Goal: Complete application form

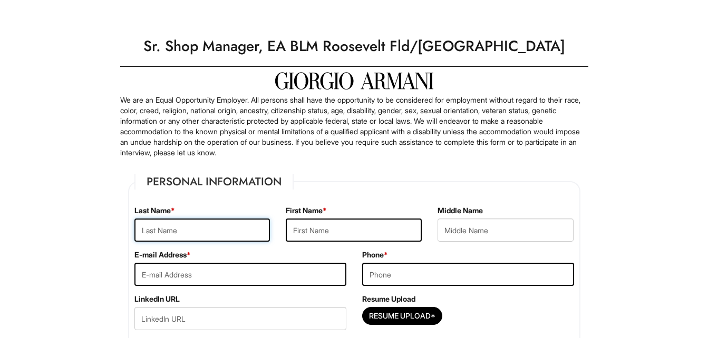
click at [228, 231] on input "text" at bounding box center [202, 230] width 136 height 23
type input "[PERSON_NAME]"
click at [377, 231] on input "text" at bounding box center [354, 230] width 136 height 23
type input "[PERSON_NAME]"
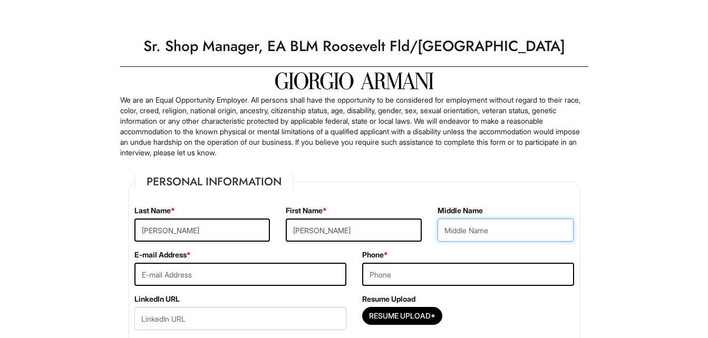
click at [446, 232] on input "text" at bounding box center [505, 230] width 136 height 23
type input "L"
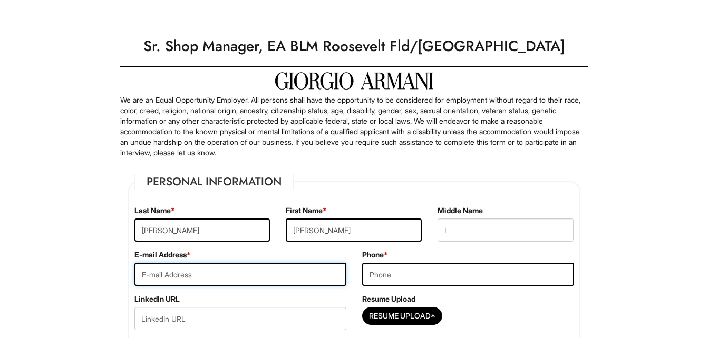
click at [298, 273] on input "email" at bounding box center [240, 274] width 212 height 23
type input "[EMAIL_ADDRESS][DOMAIN_NAME]"
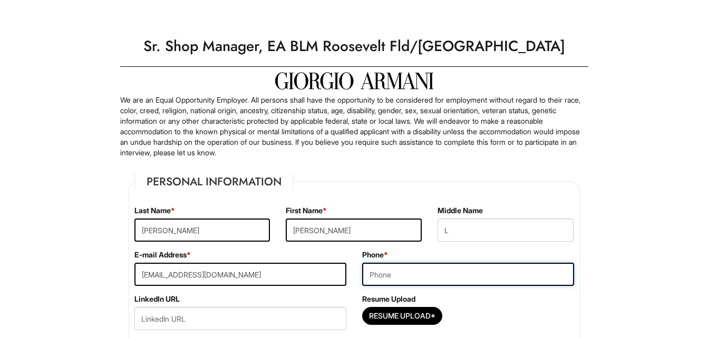
click at [456, 276] on input "tel" at bounding box center [468, 274] width 212 height 23
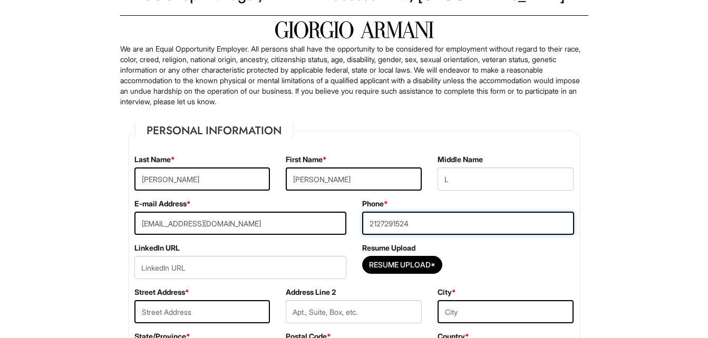
scroll to position [88, 0]
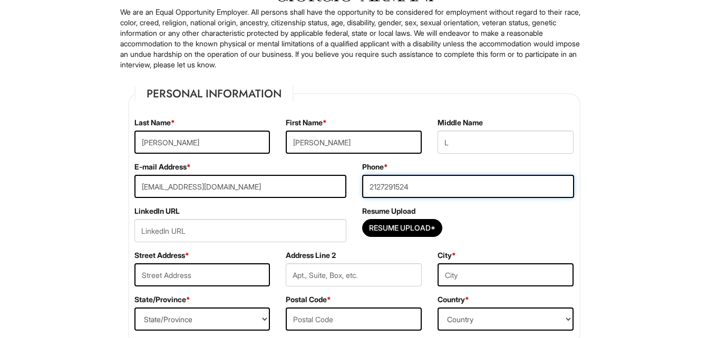
type input "2127291524"
click at [377, 226] on input "Resume Upload*" at bounding box center [402, 228] width 79 height 17
click at [409, 231] on input "Resume Upload*" at bounding box center [402, 228] width 79 height 17
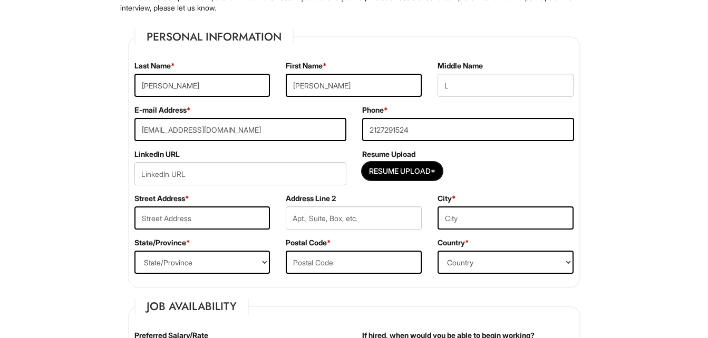
scroll to position [175, 0]
